Goal: Task Accomplishment & Management: Manage account settings

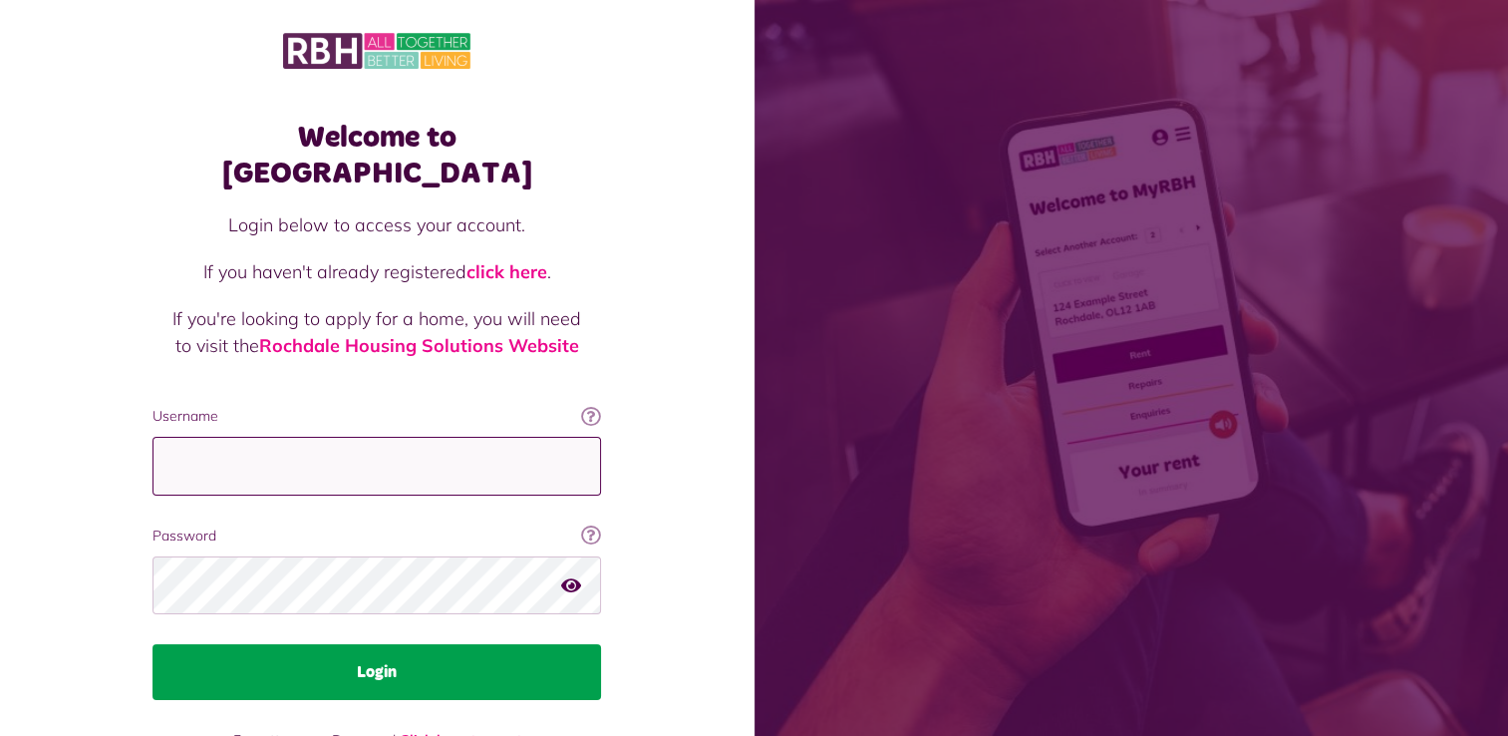
type input "**********"
click at [397, 644] on button "Login" at bounding box center [377, 672] width 449 height 56
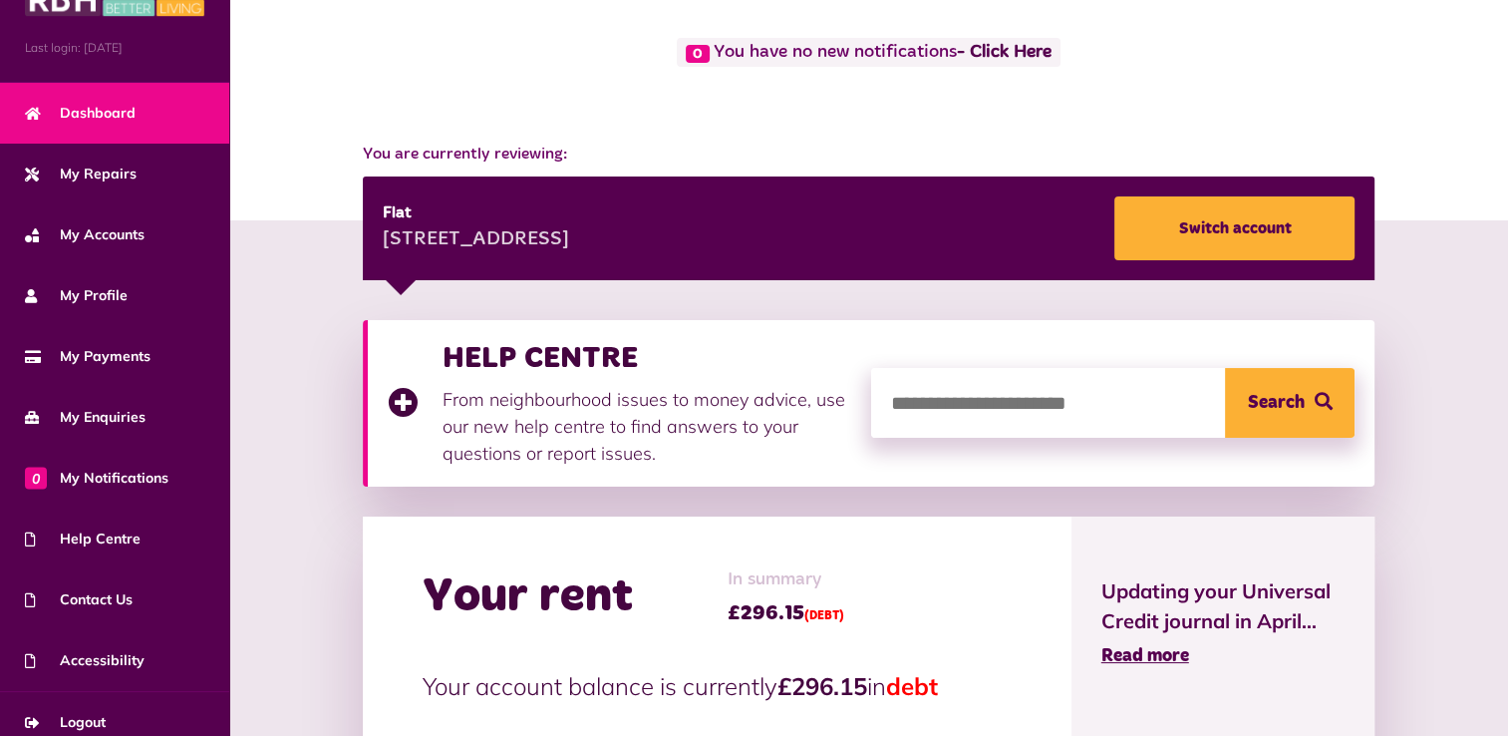
scroll to position [70, 0]
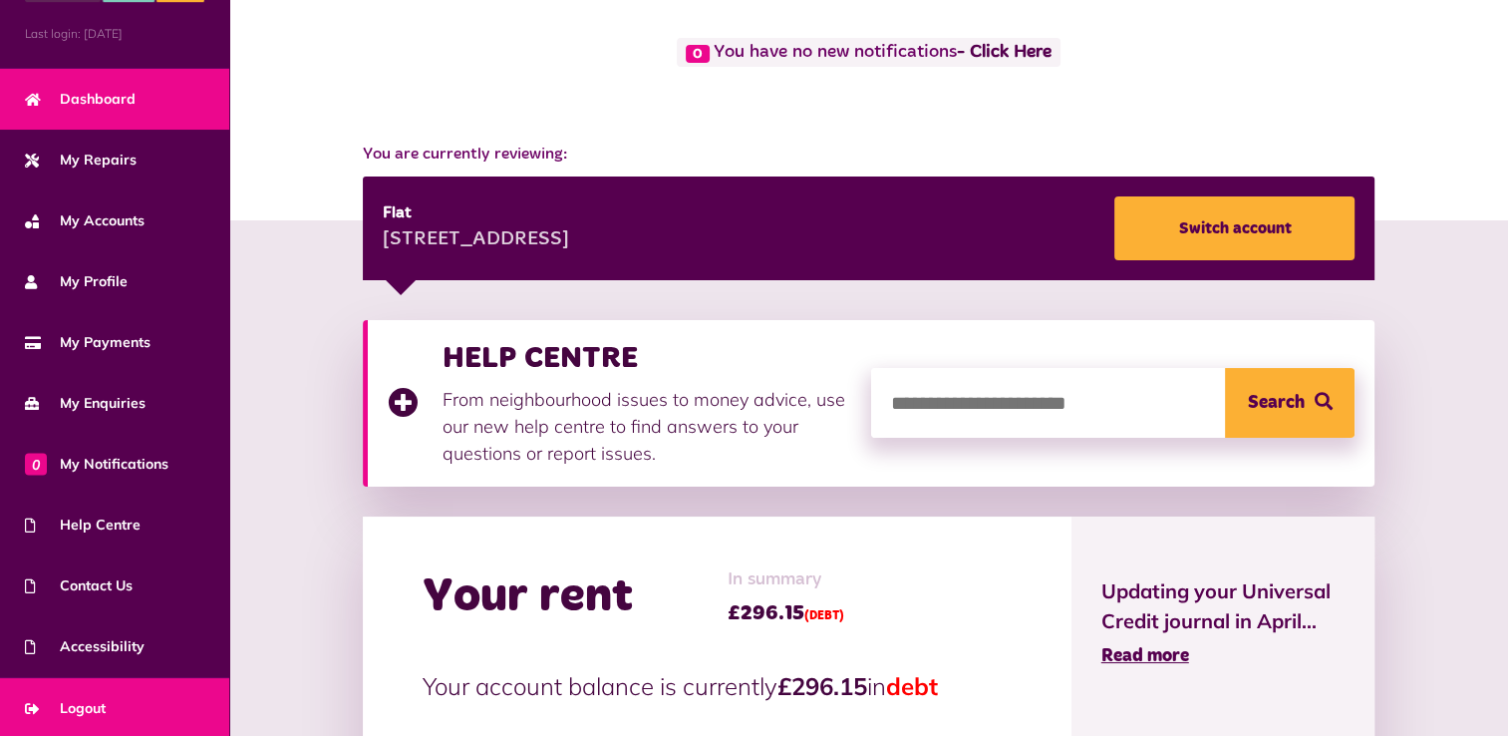
click at [85, 706] on span "Logout" at bounding box center [65, 708] width 81 height 21
